Goal: Information Seeking & Learning: Learn about a topic

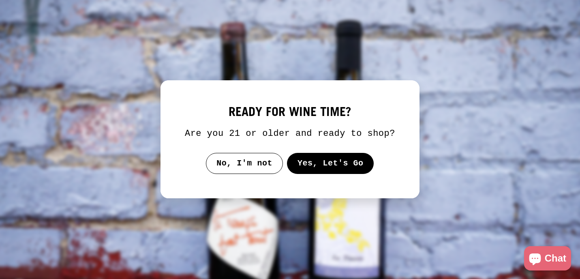
click at [322, 170] on button "Yes, Let's Go" at bounding box center [330, 163] width 87 height 21
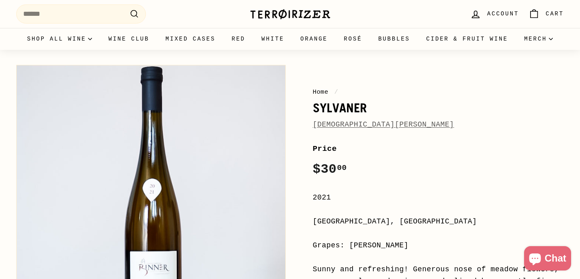
scroll to position [66, 0]
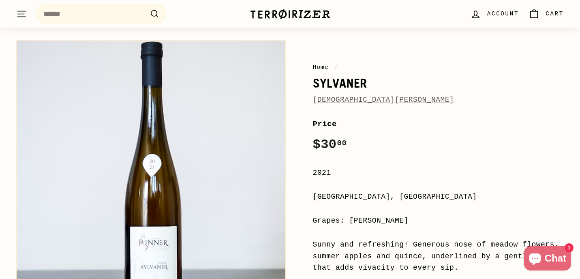
click at [0, 0] on div "10% off your first order Get email updates for new releases, rare bottles, prod…" at bounding box center [0, 0] width 0 height 0
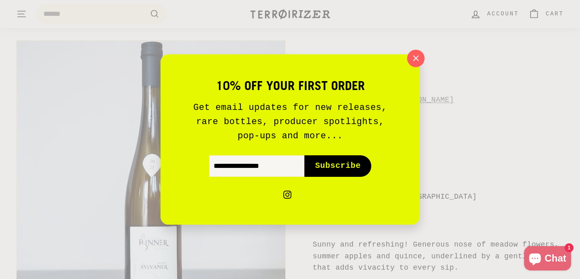
click at [419, 57] on icon "button" at bounding box center [416, 58] width 12 height 12
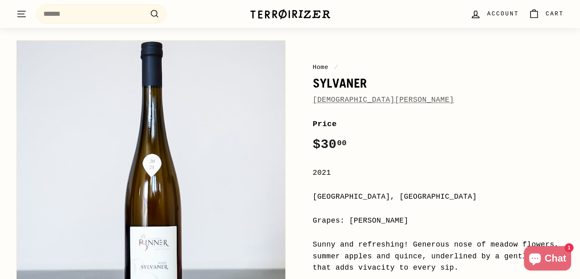
click at [363, 104] on span "[DEMOGRAPHIC_DATA][PERSON_NAME]" at bounding box center [384, 100] width 142 height 12
click at [359, 98] on link "[DEMOGRAPHIC_DATA][PERSON_NAME]" at bounding box center [384, 100] width 142 height 8
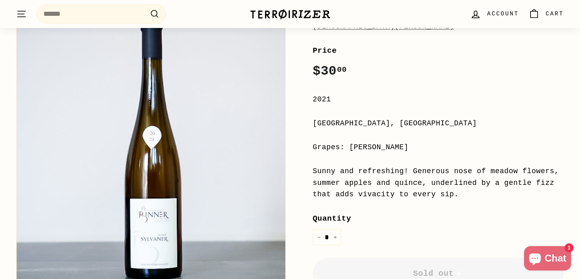
scroll to position [154, 0]
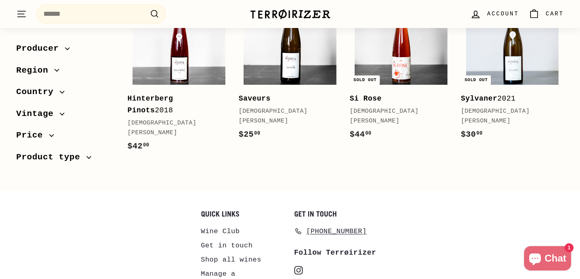
scroll to position [160, 0]
